Goal: Task Accomplishment & Management: Manage account settings

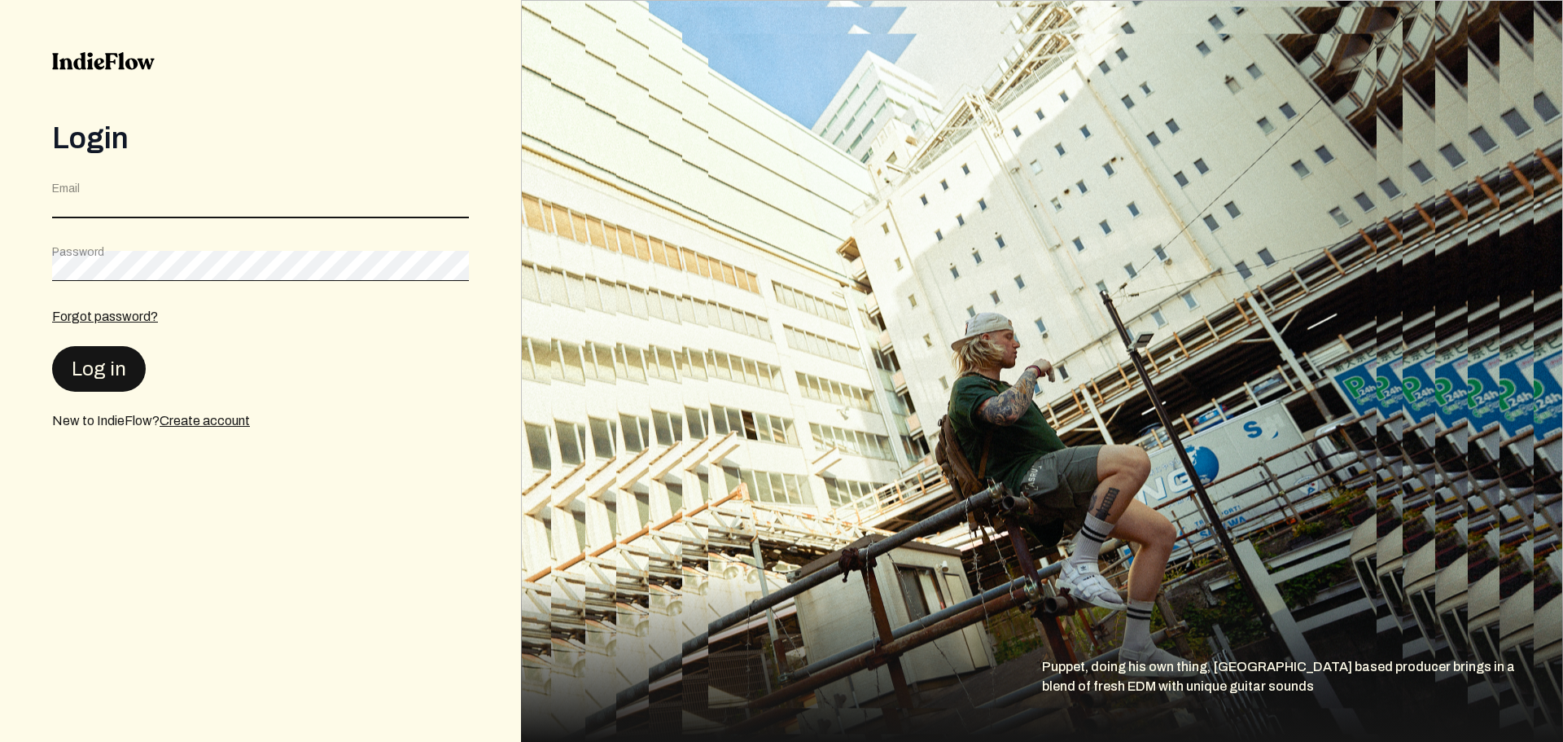
type input "[EMAIL_ADDRESS][DOMAIN_NAME]"
click at [103, 366] on button "Log in" at bounding box center [99, 368] width 94 height 46
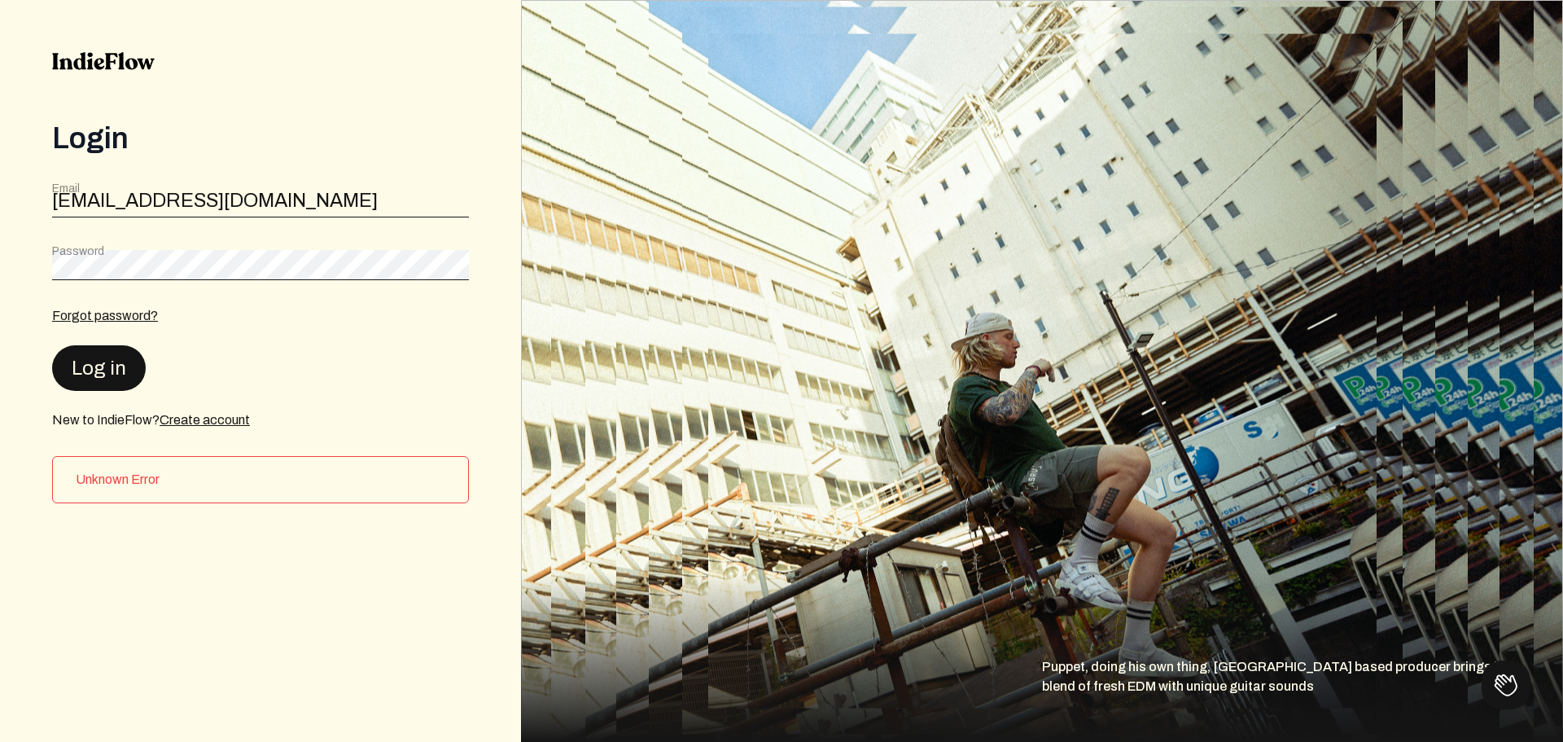
click at [95, 370] on button "Log in" at bounding box center [99, 368] width 94 height 46
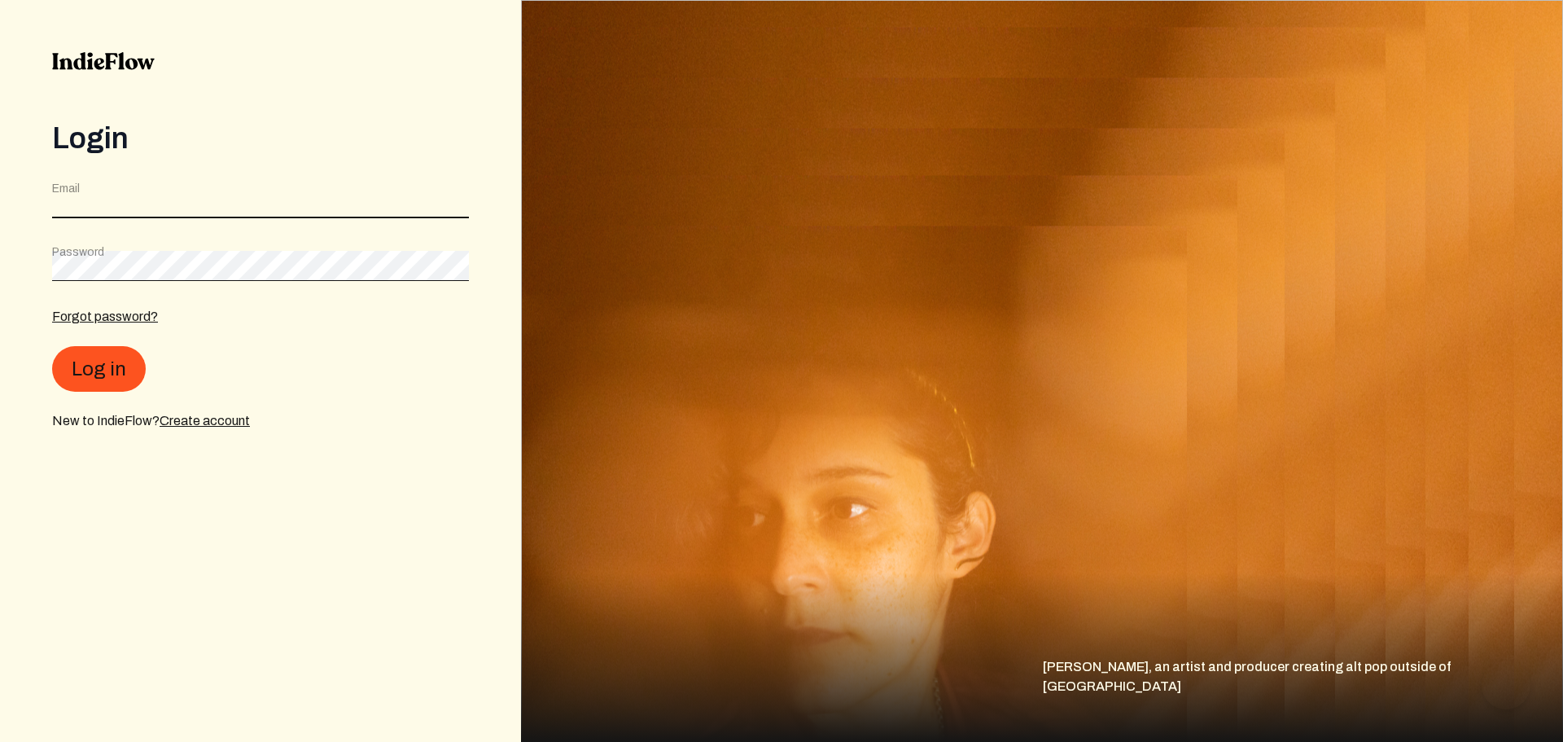
type input "[EMAIL_ADDRESS][DOMAIN_NAME]"
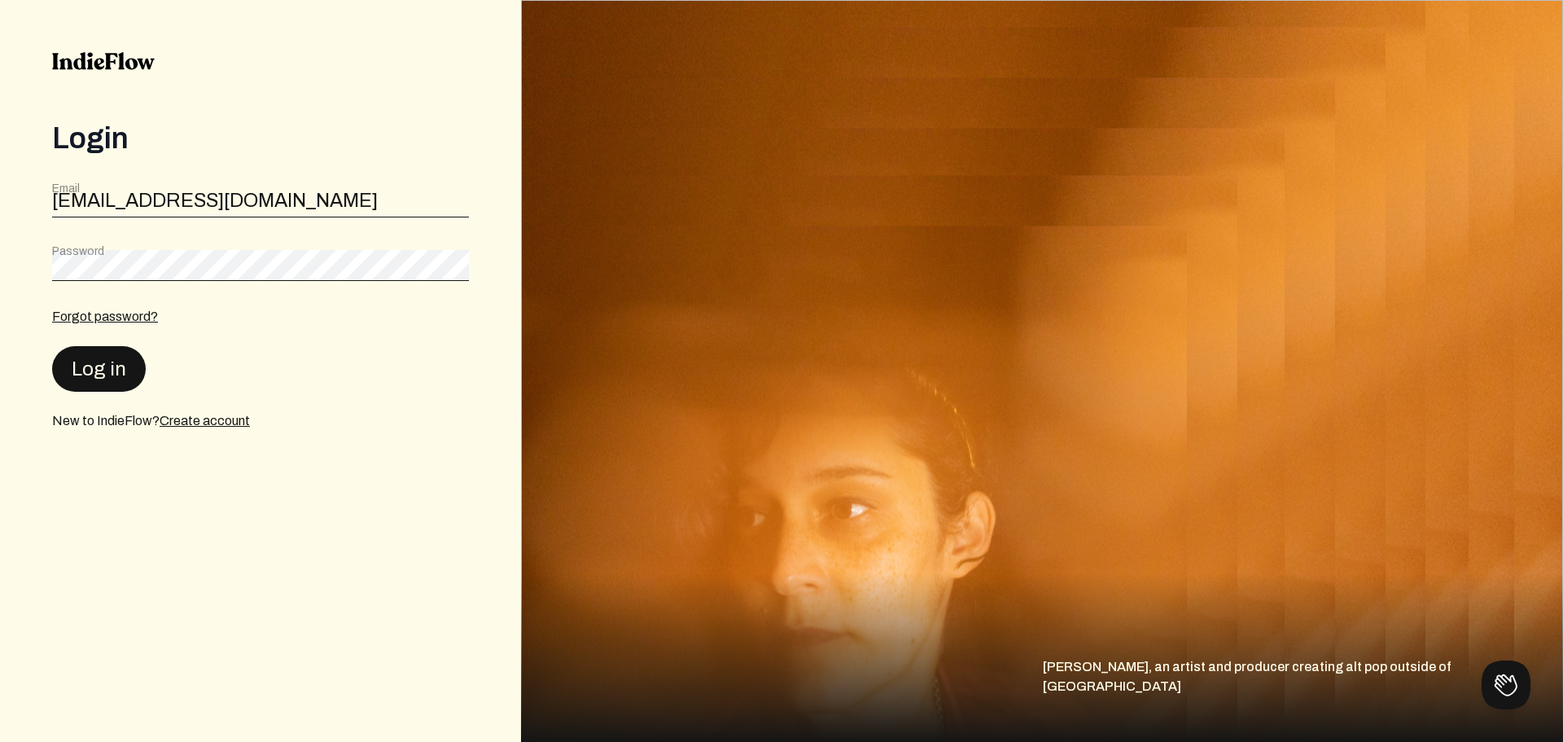
click at [102, 372] on button "Log in" at bounding box center [99, 369] width 94 height 46
